Goal: Task Accomplishment & Management: Manage account settings

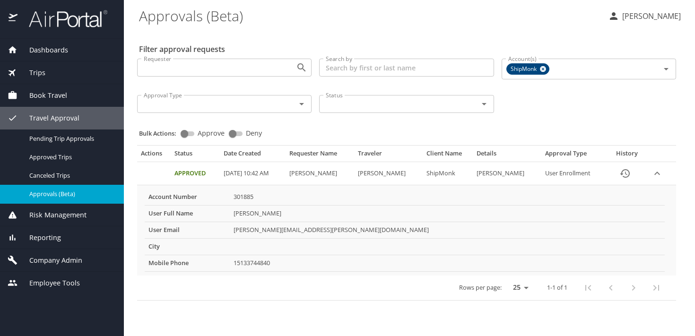
click at [54, 261] on span "Company Admin" at bounding box center [49, 260] width 65 height 10
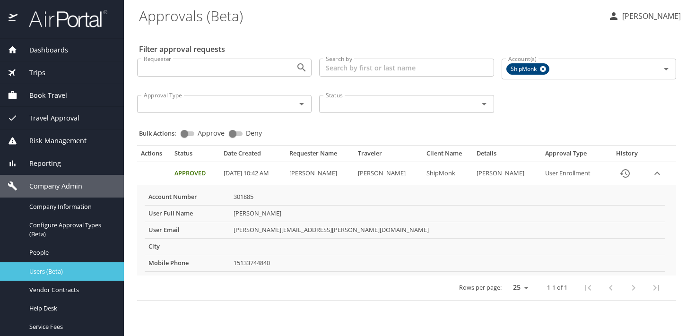
click at [55, 267] on span "Users (Beta)" at bounding box center [70, 271] width 83 height 9
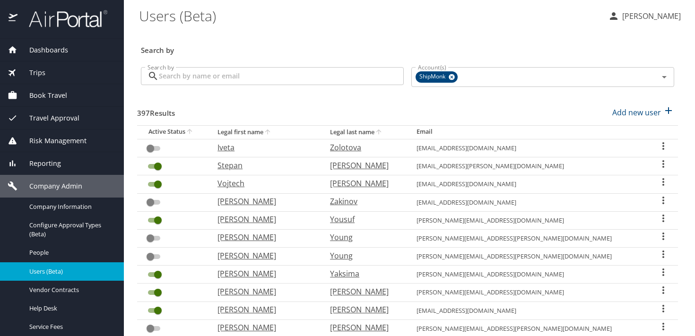
click at [209, 80] on input "Search by" at bounding box center [281, 76] width 245 height 18
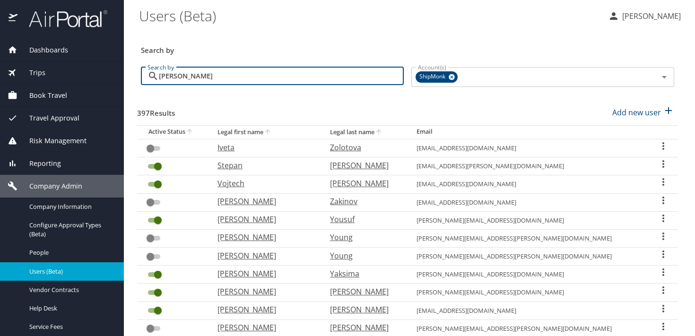
type input "[PERSON_NAME]"
checkbox input "true"
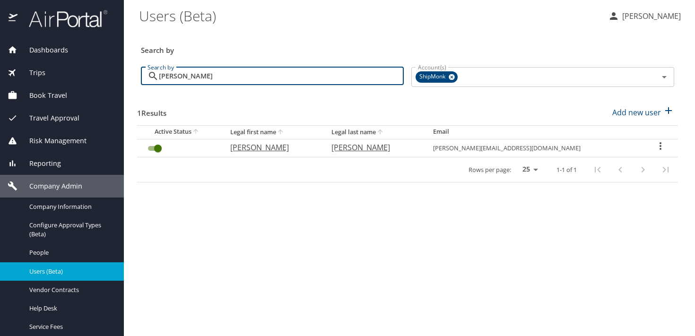
click at [402, 149] on p "[PERSON_NAME]" at bounding box center [373, 147] width 83 height 11
select select "US"
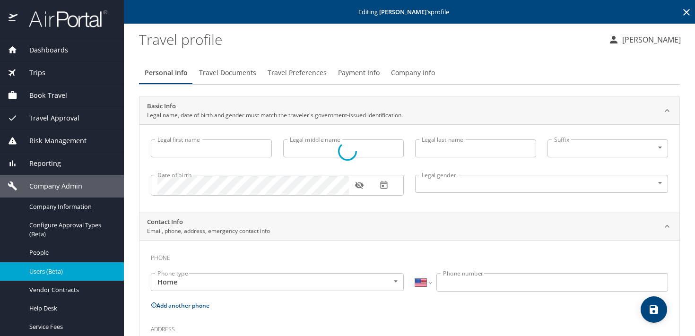
type input "[PERSON_NAME]"
type input "[DEMOGRAPHIC_DATA]"
type input "[PERSON_NAME]"
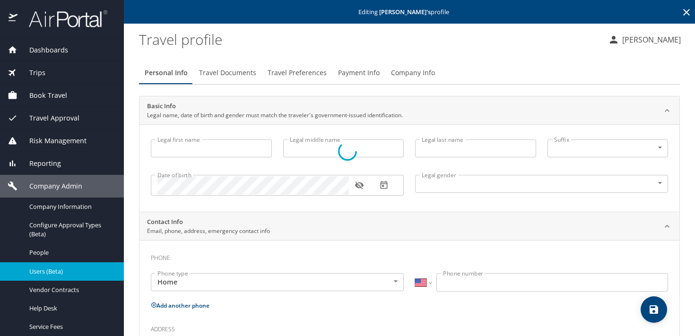
type input "[PERSON_NAME]"
type input "[PHONE_NUMBER]"
select select "US"
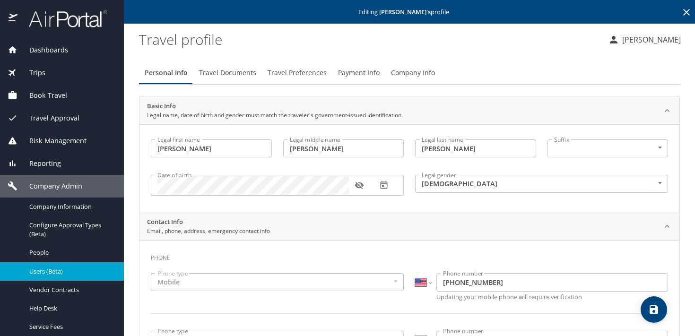
click at [404, 71] on span "Company Info" at bounding box center [413, 73] width 44 height 12
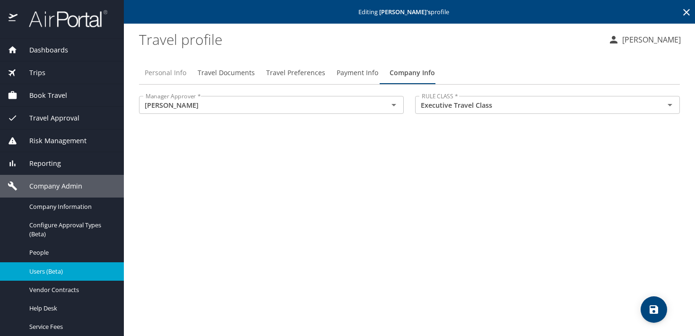
click at [170, 79] on button "Personal Info" at bounding box center [165, 72] width 53 height 23
select select "US"
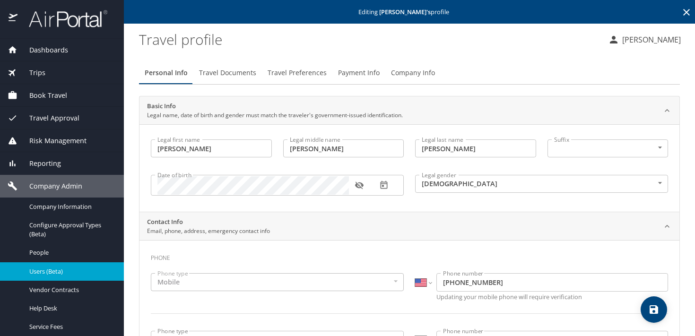
click at [383, 187] on icon "button" at bounding box center [384, 185] width 7 height 8
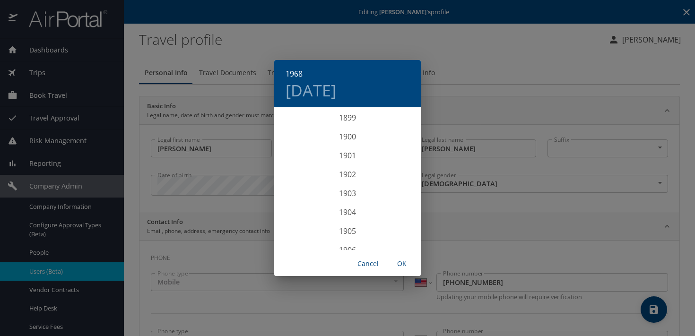
scroll to position [1248, 0]
click at [464, 107] on div "1968 [DATE] 1900 1901 1902 1903 1904 1905 1906 1907 1908 1909 1910 1911 1912 19…" at bounding box center [347, 168] width 695 height 336
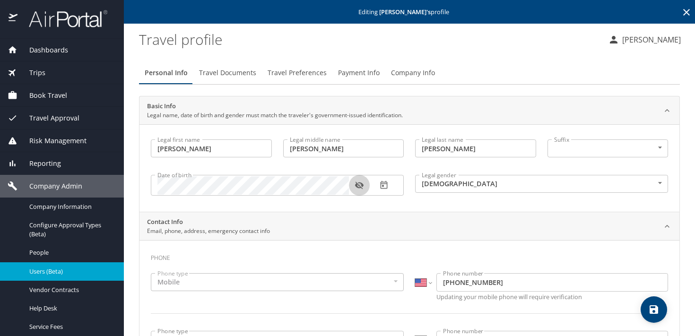
click at [358, 184] on icon "button" at bounding box center [359, 186] width 9 height 8
